Goal: Task Accomplishment & Management: Manage account settings

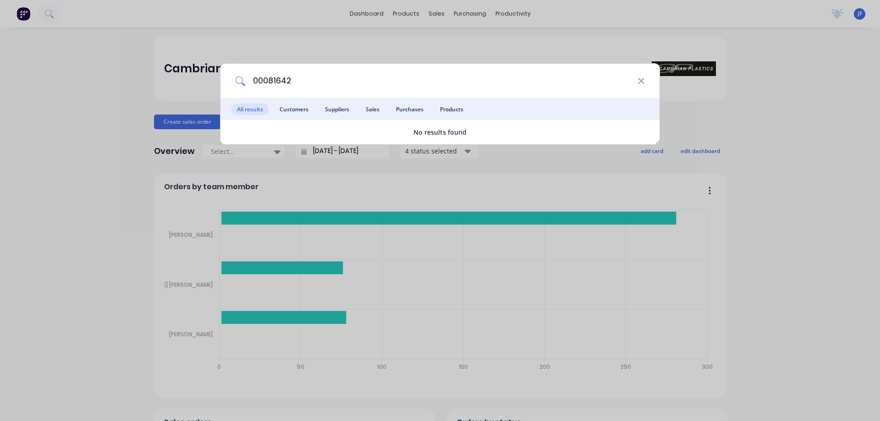
type input "00081642"
click at [398, 182] on div "00081642 All results Customers Suppliers Sales Purchases Products No results fo…" at bounding box center [440, 210] width 880 height 421
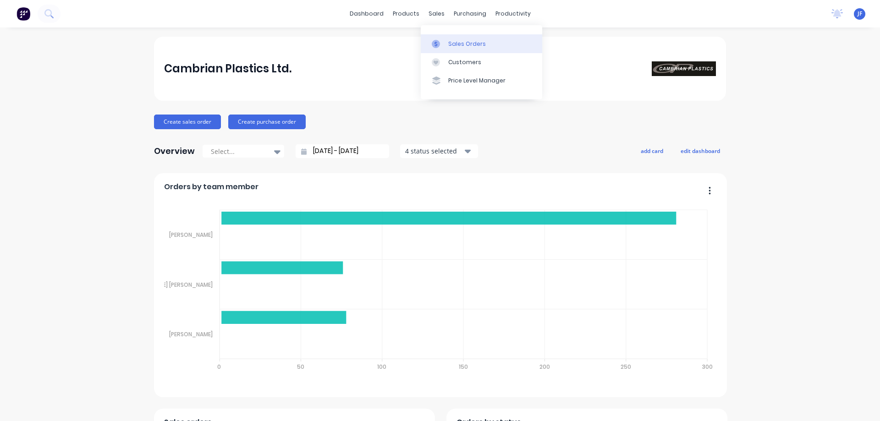
click at [443, 50] on link "Sales Orders" at bounding box center [482, 43] width 122 height 18
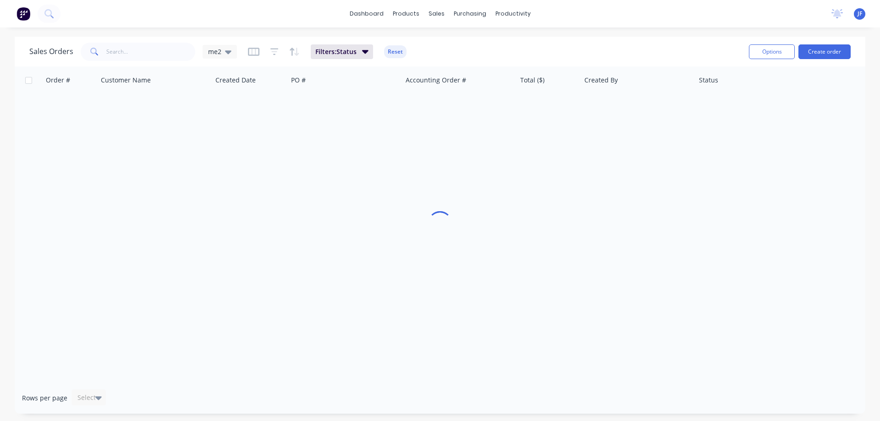
click at [101, 50] on span at bounding box center [94, 52] width 26 height 18
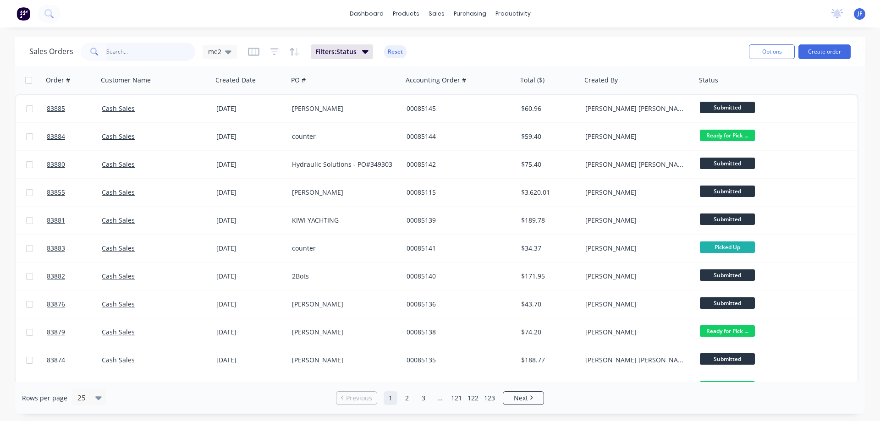
click at [129, 53] on input "text" at bounding box center [150, 52] width 89 height 18
paste input "00081642"
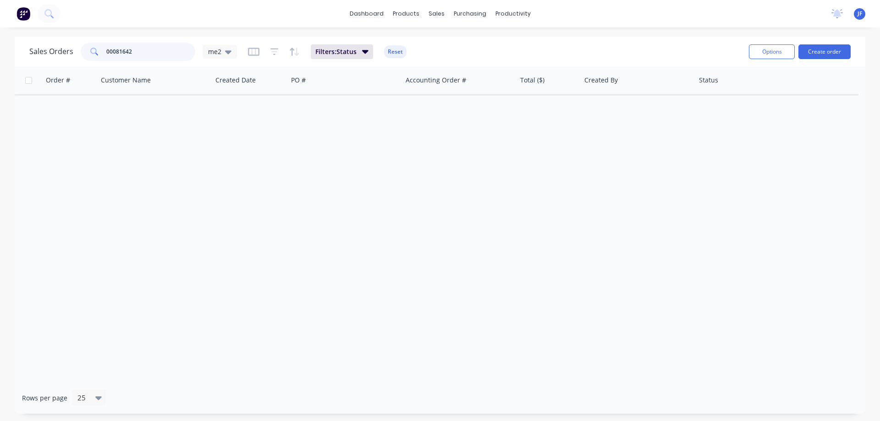
type input "00081642"
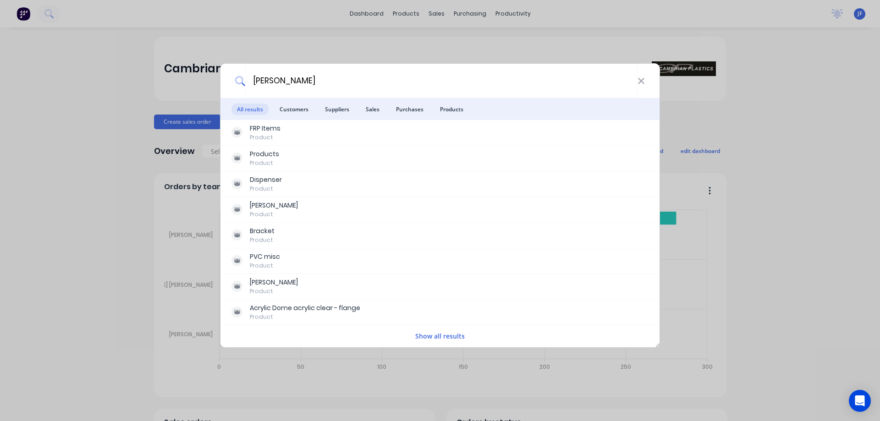
type input "[PERSON_NAME]"
drag, startPoint x: 358, startPoint y: 62, endPoint x: 401, endPoint y: 24, distance: 57.2
click at [359, 62] on div "sam All results Customers Suppliers Sales Purchases Products FRP Items Product …" at bounding box center [440, 210] width 880 height 421
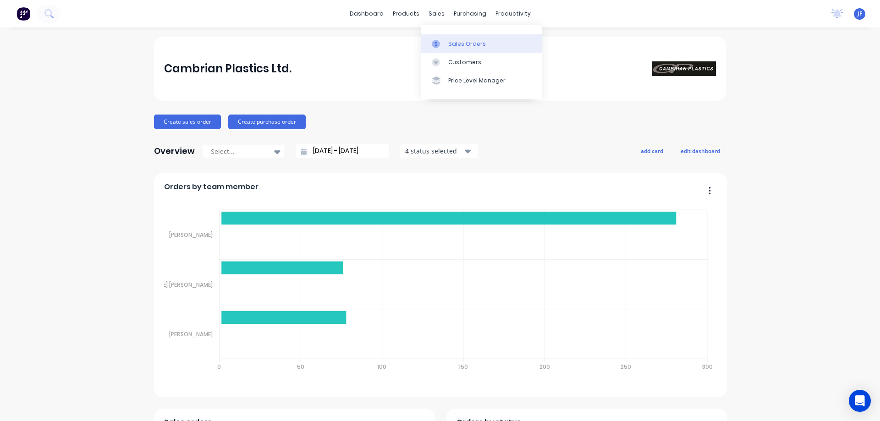
click at [442, 40] on div at bounding box center [439, 44] width 14 height 8
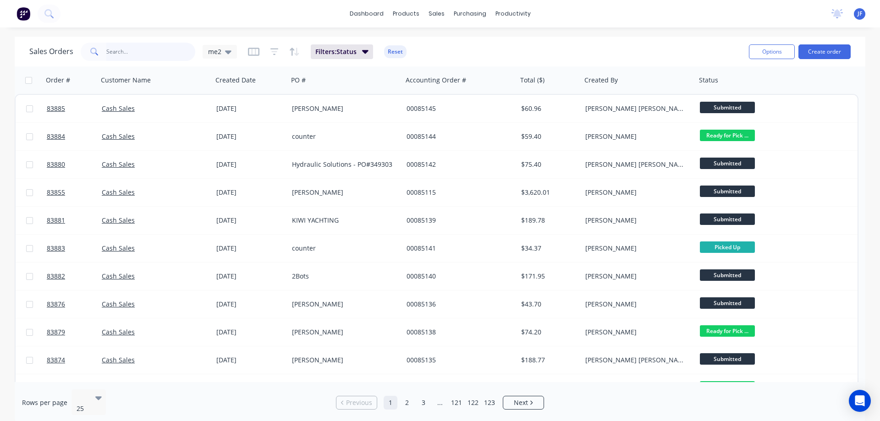
click at [166, 58] on input "text" at bounding box center [150, 52] width 89 height 18
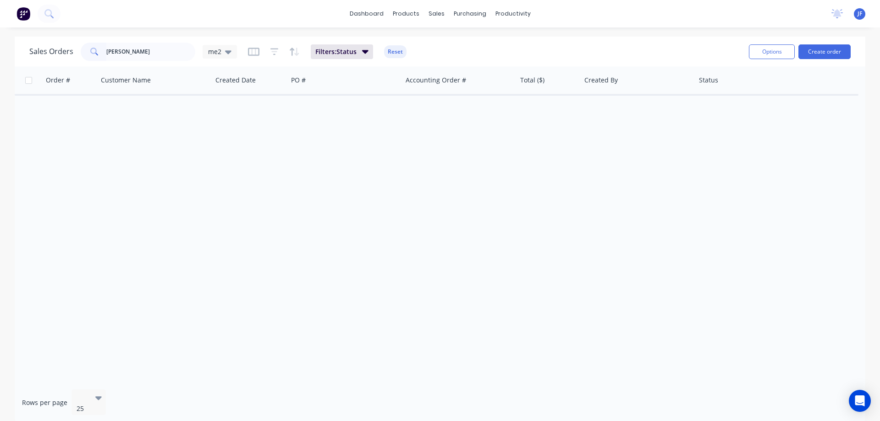
click at [295, 23] on div "dashboard products sales purchasing productivity dashboard products Product Cat…" at bounding box center [440, 14] width 880 height 28
click at [159, 60] on input "sam evans" at bounding box center [150, 52] width 89 height 18
click at [159, 59] on input "sam evans" at bounding box center [150, 52] width 89 height 18
type input "s"
type input "cupcake"
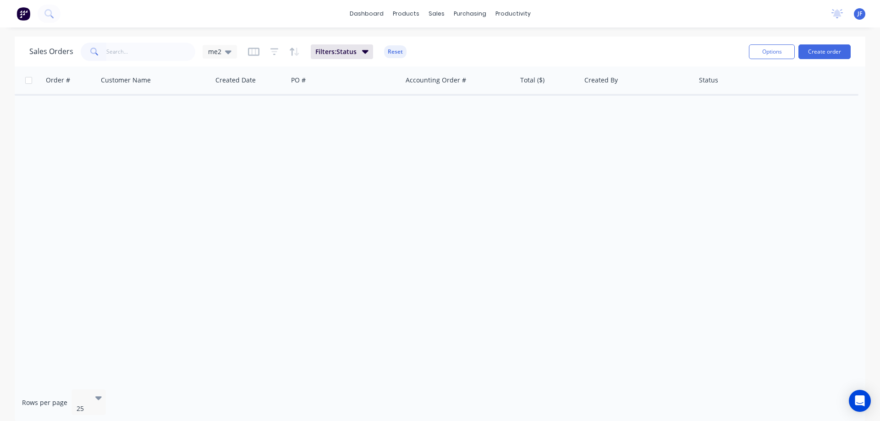
click at [295, 216] on div "Order # Customer Name Created Date PO # Accounting Order # Total ($) Created By…" at bounding box center [440, 224] width 851 height 316
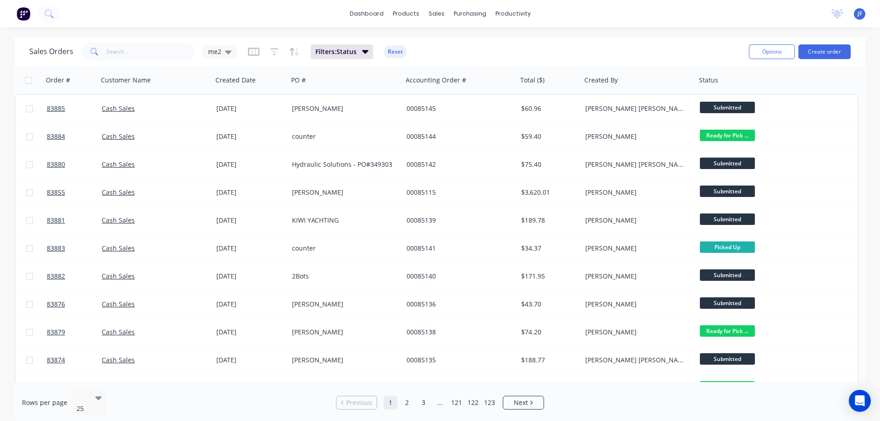
click at [436, 5] on div "dashboard products sales purchasing productivity dashboard products Product Cat…" at bounding box center [440, 14] width 880 height 28
click at [433, 31] on div "dashboard products sales purchasing productivity dashboard products Product Cat…" at bounding box center [440, 210] width 880 height 421
click at [180, 44] on input "text" at bounding box center [150, 52] width 89 height 18
click at [104, 28] on div "dashboard products sales purchasing productivity dashboard products Product Cat…" at bounding box center [440, 210] width 880 height 421
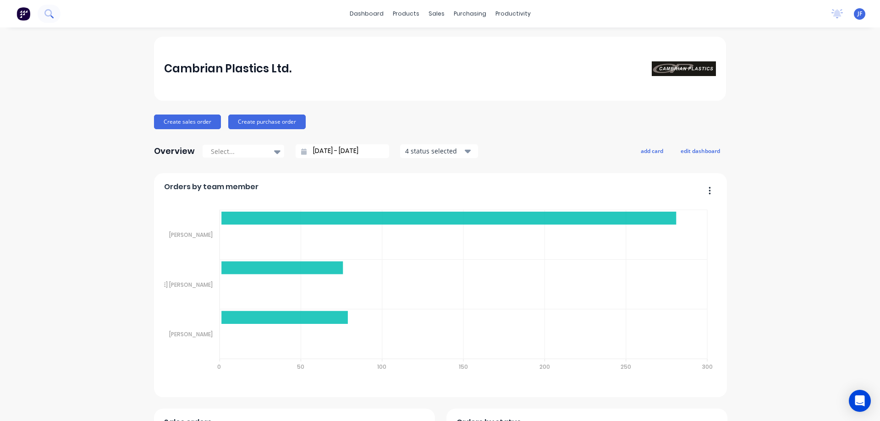
click at [50, 15] on icon at bounding box center [47, 12] width 7 height 7
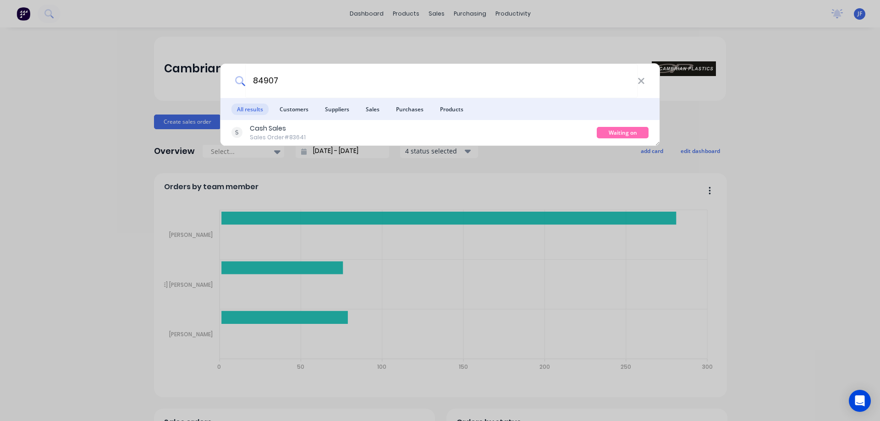
type input "84907"
click at [379, 131] on div "Cash Sales Sales Order #83641" at bounding box center [414, 133] width 365 height 18
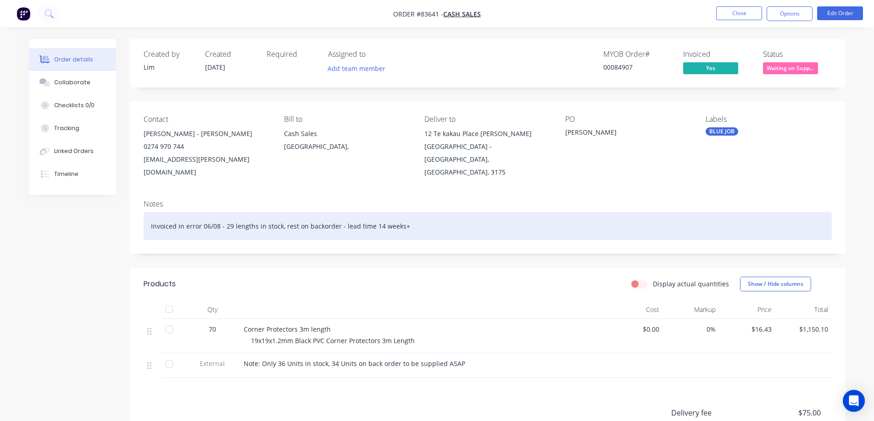
click at [404, 215] on div "Invoiced in error 06/08 - 29 lengths in stock, rest on backorder - lead time 14…" at bounding box center [488, 226] width 688 height 28
click at [441, 212] on div "Invoiced in error 06/08 - 29 lengths in stock, rest on backorder - lead time 14…" at bounding box center [488, 226] width 688 height 28
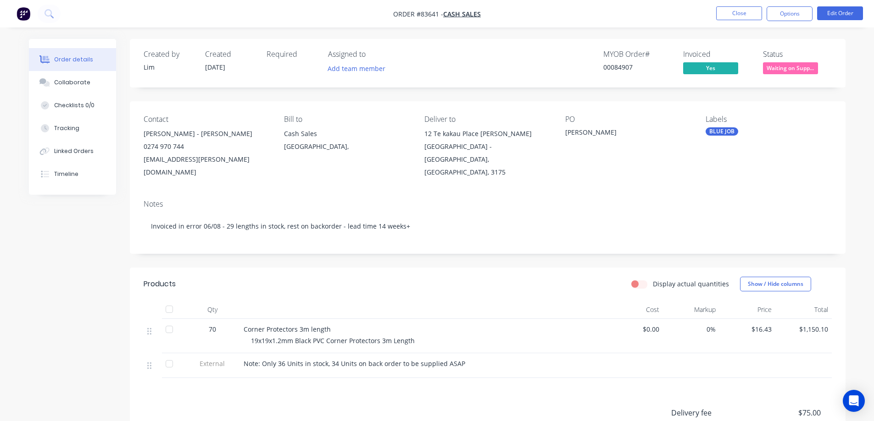
click at [276, 360] on span "Note: Only 36 Units in stock, 34 Units on back order to be supplied ASAP" at bounding box center [353, 364] width 221 height 9
click at [843, 14] on button "Edit Order" at bounding box center [840, 13] width 46 height 14
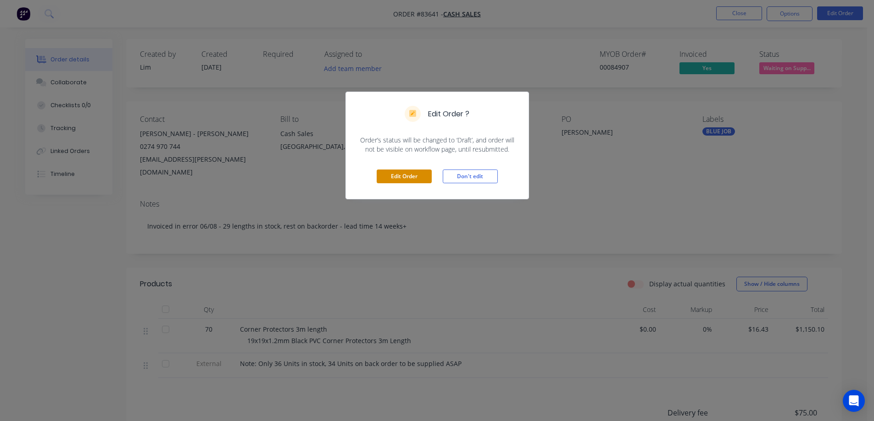
click at [414, 177] on button "Edit Order" at bounding box center [403, 177] width 55 height 14
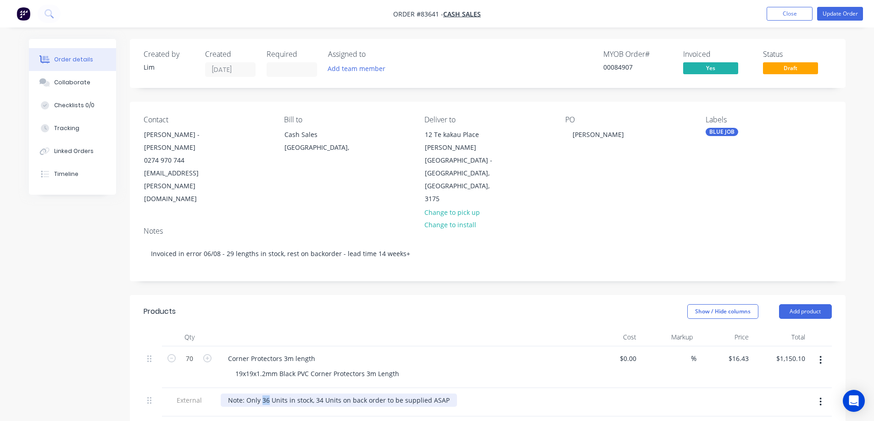
drag, startPoint x: 268, startPoint y: 376, endPoint x: 263, endPoint y: 376, distance: 5.5
click at [263, 394] on div "Note: Only 36 Units in stock, 34 Units on back order to be supplied ASAP" at bounding box center [339, 400] width 236 height 13
click at [830, 13] on button "Update Order" at bounding box center [840, 14] width 46 height 14
